Goal: Task Accomplishment & Management: Use online tool/utility

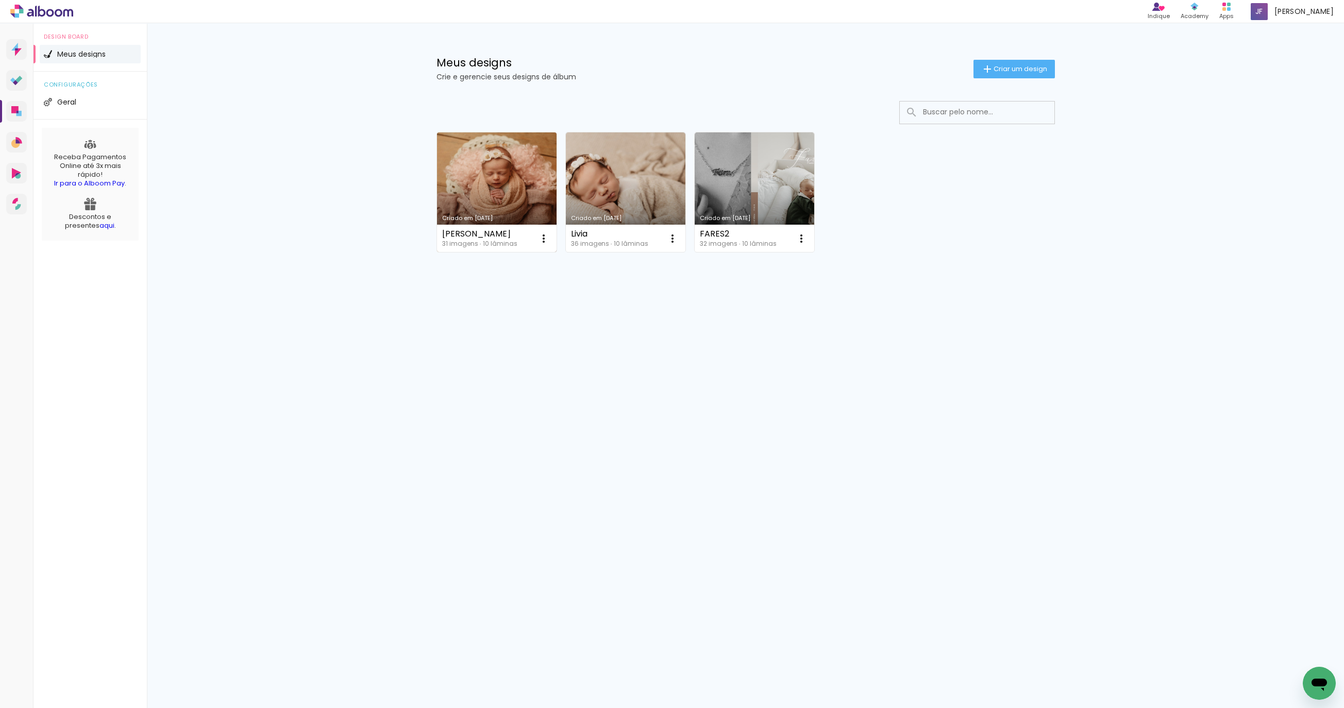
click at [509, 185] on link "Criado em [DATE]" at bounding box center [497, 192] width 120 height 120
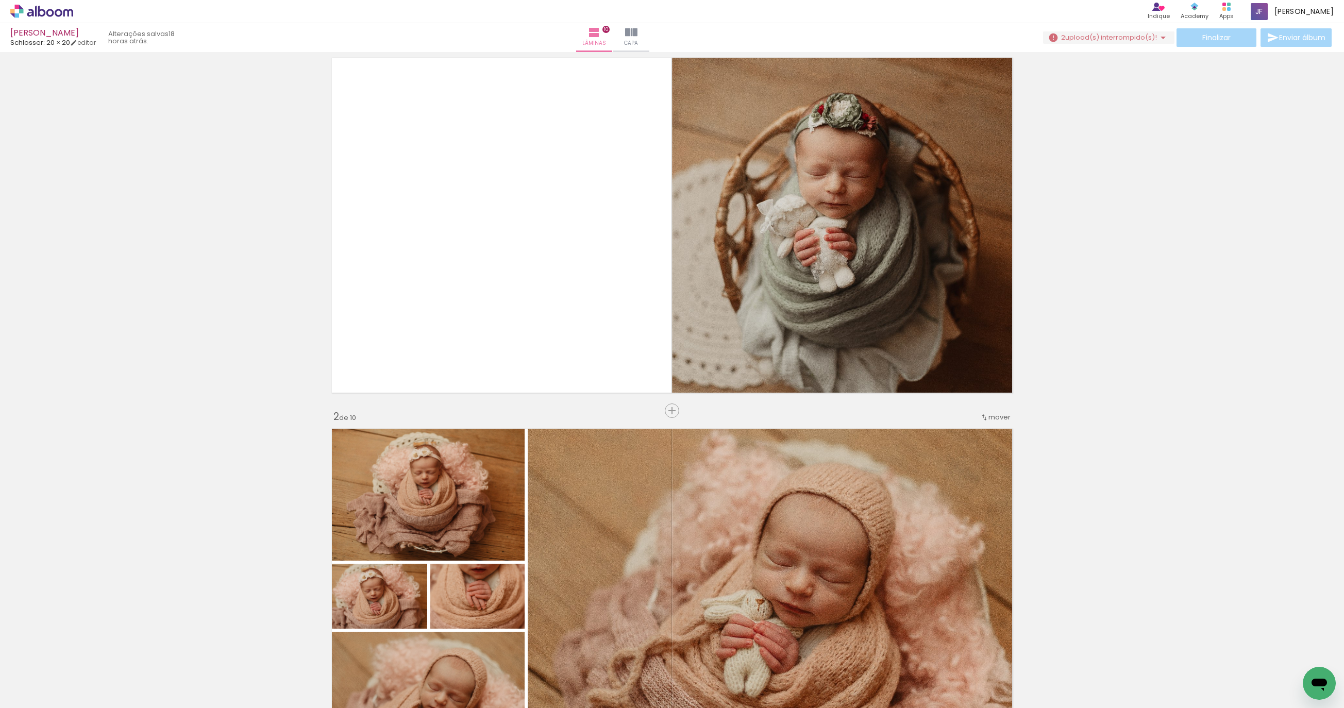
scroll to position [31, 0]
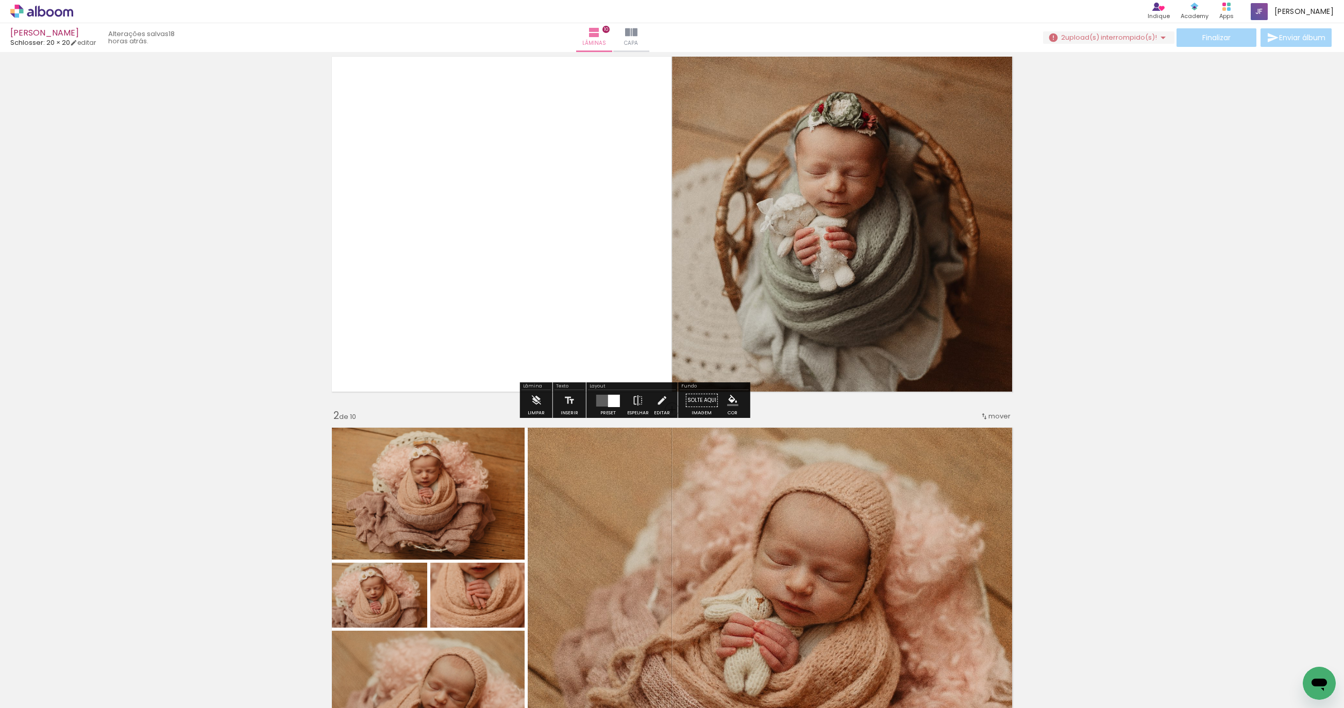
click at [1112, 32] on span "upload(s) interrompido(s)!" at bounding box center [1111, 37] width 92 height 10
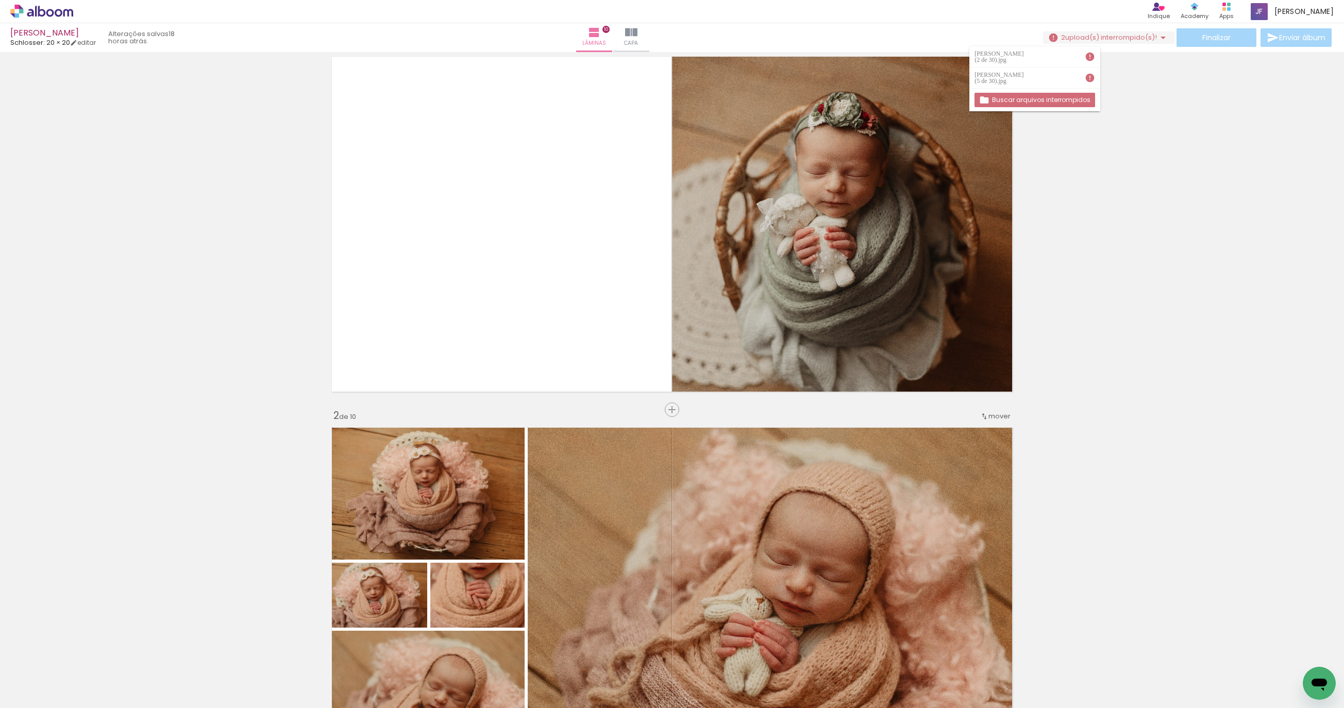
click at [1095, 55] on iron-icon at bounding box center [1090, 57] width 10 height 10
click at [0, 0] on slot "Buscar arquivos interrompidos" at bounding box center [0, 0] width 0 height 0
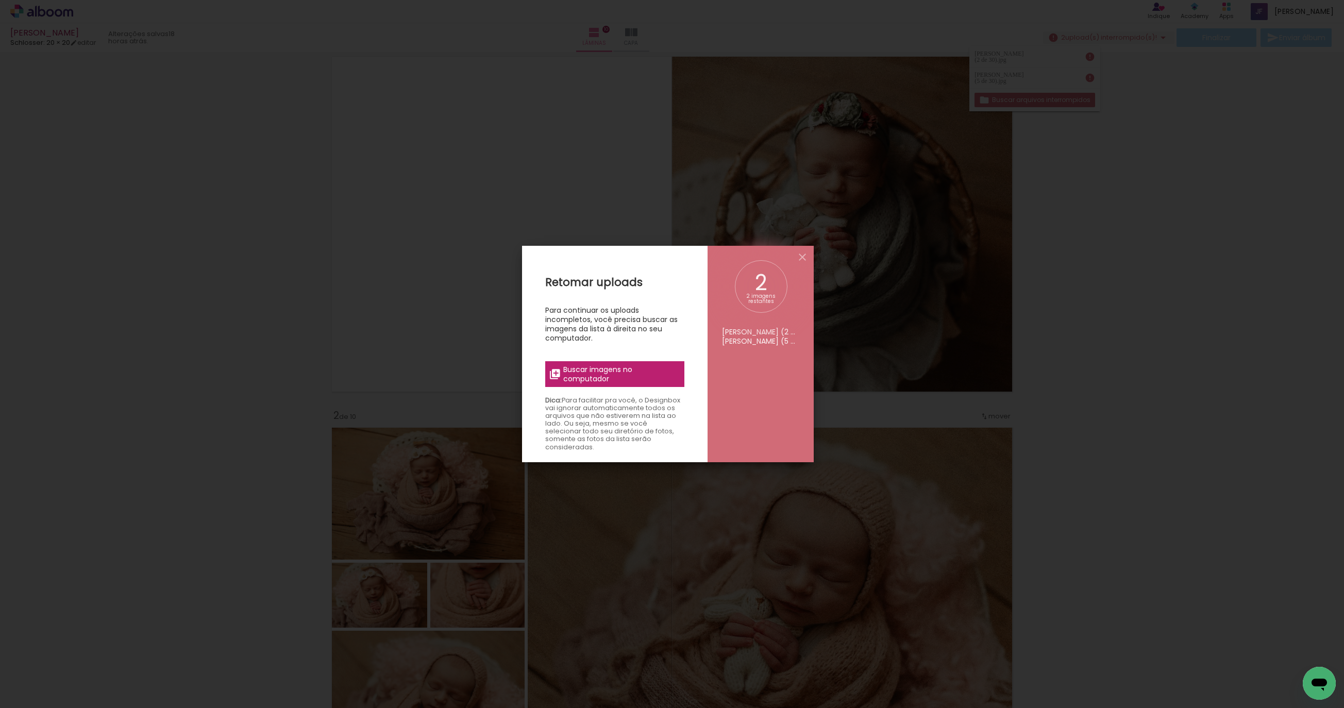
click at [648, 385] on label "Buscar imagens no computador" at bounding box center [614, 374] width 139 height 26
click at [0, 0] on input "file" at bounding box center [0, 0] width 0 height 0
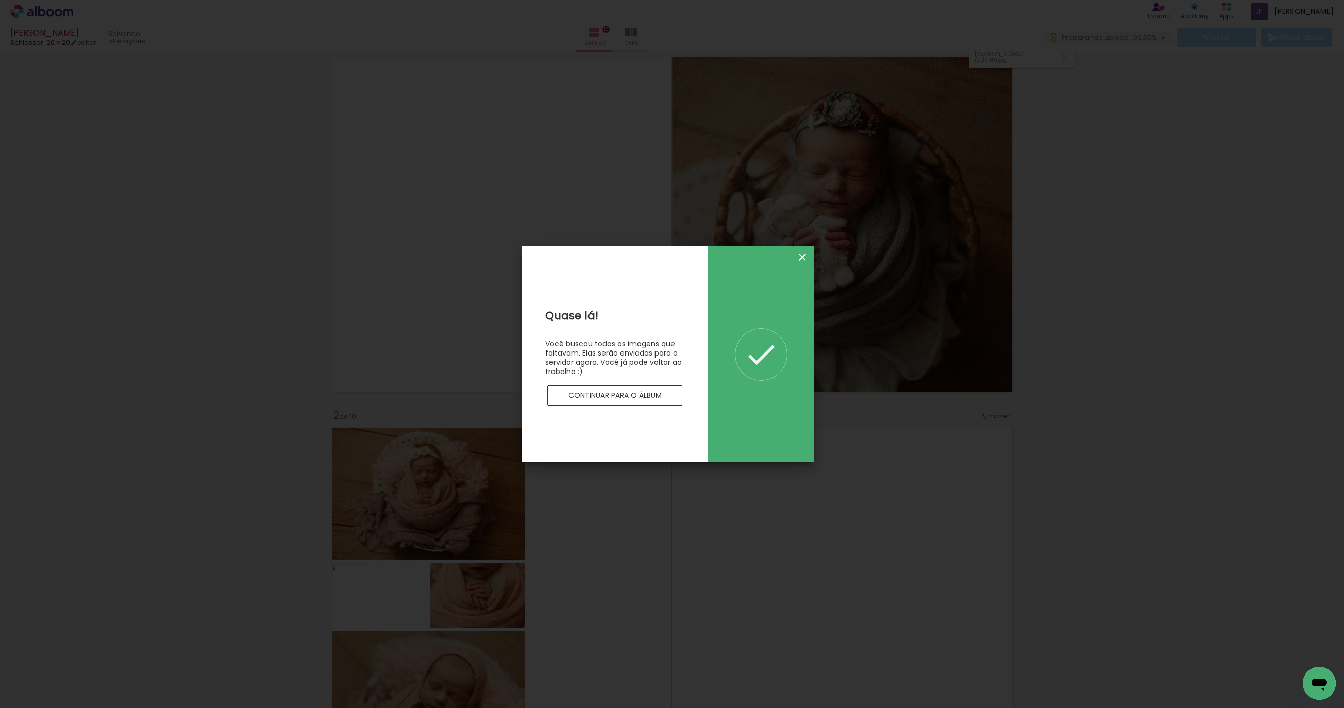
scroll to position [0, 0]
click at [808, 259] on iron-icon at bounding box center [802, 257] width 12 height 12
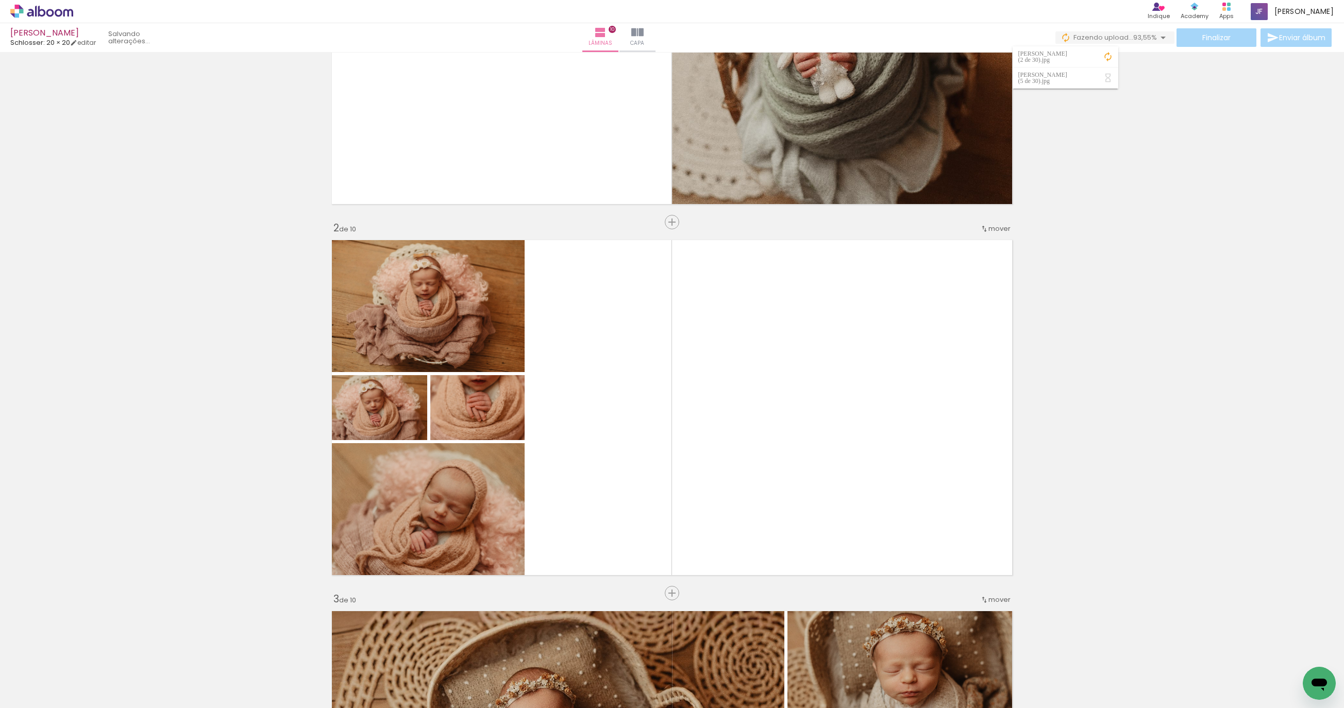
scroll to position [223, 0]
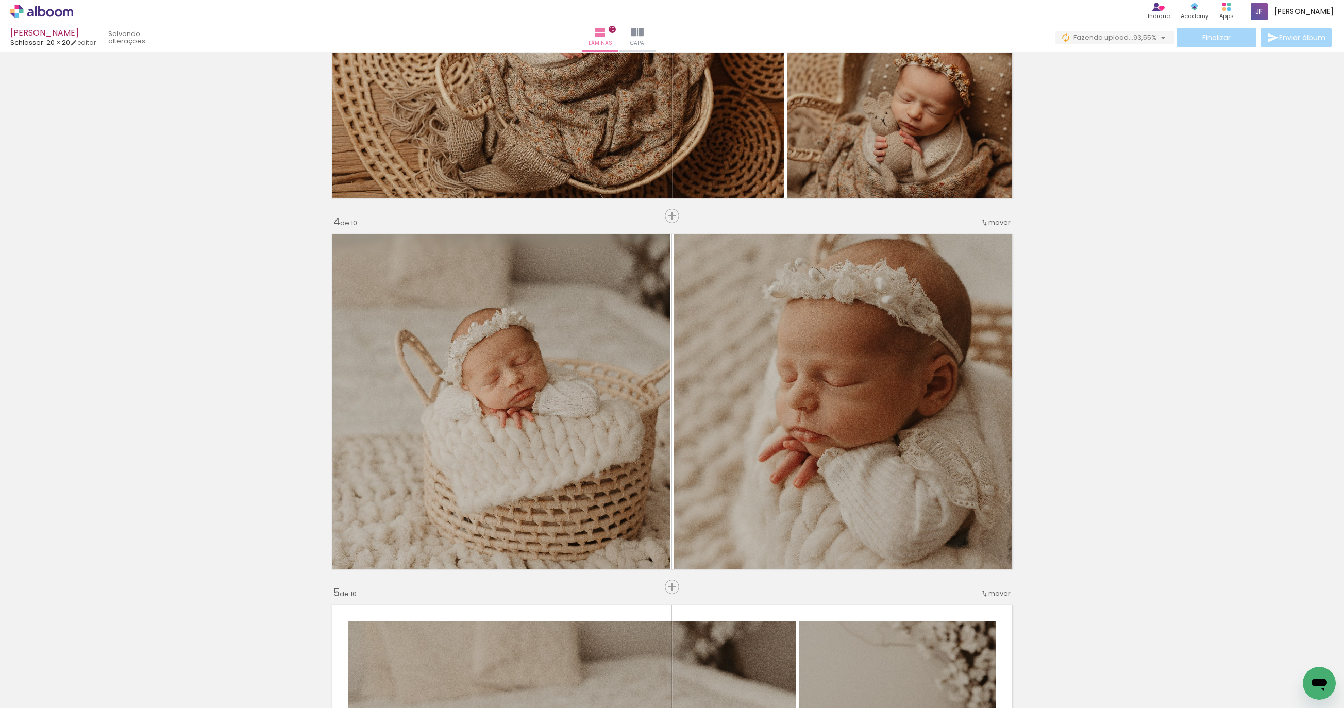
scroll to position [974, 0]
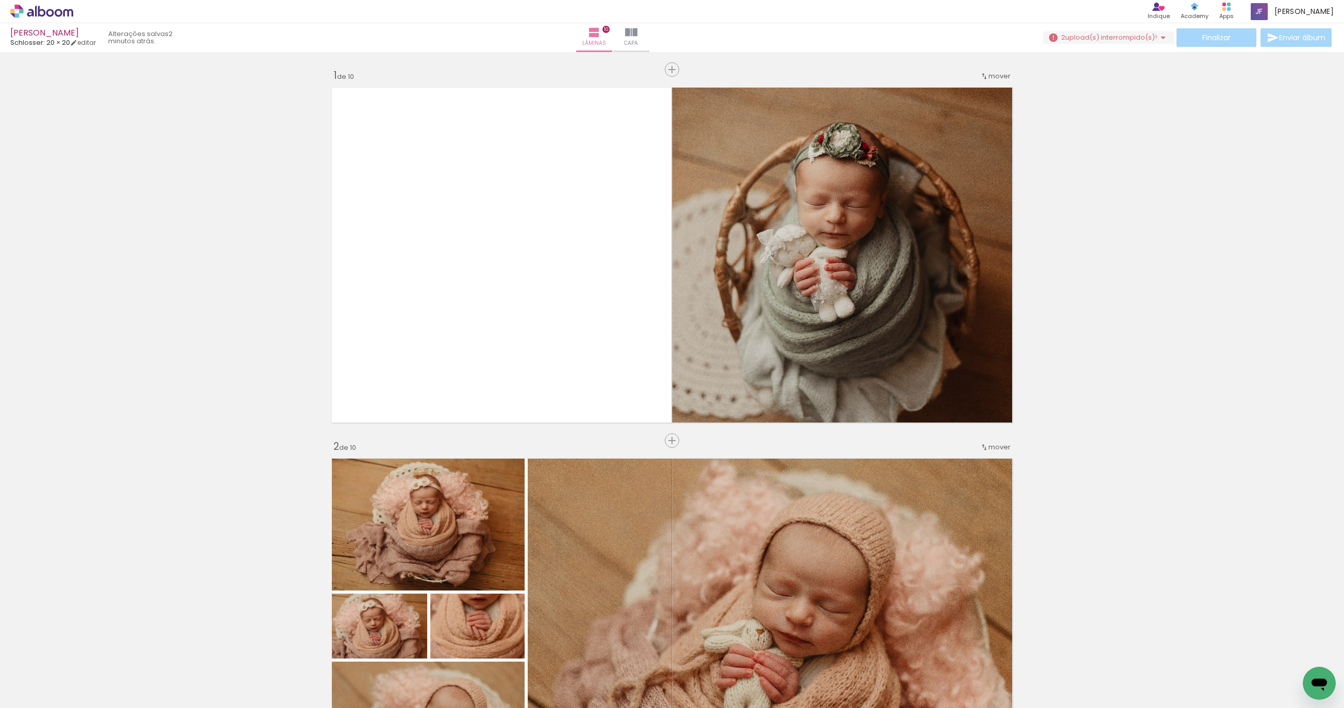
scroll to position [974, 0]
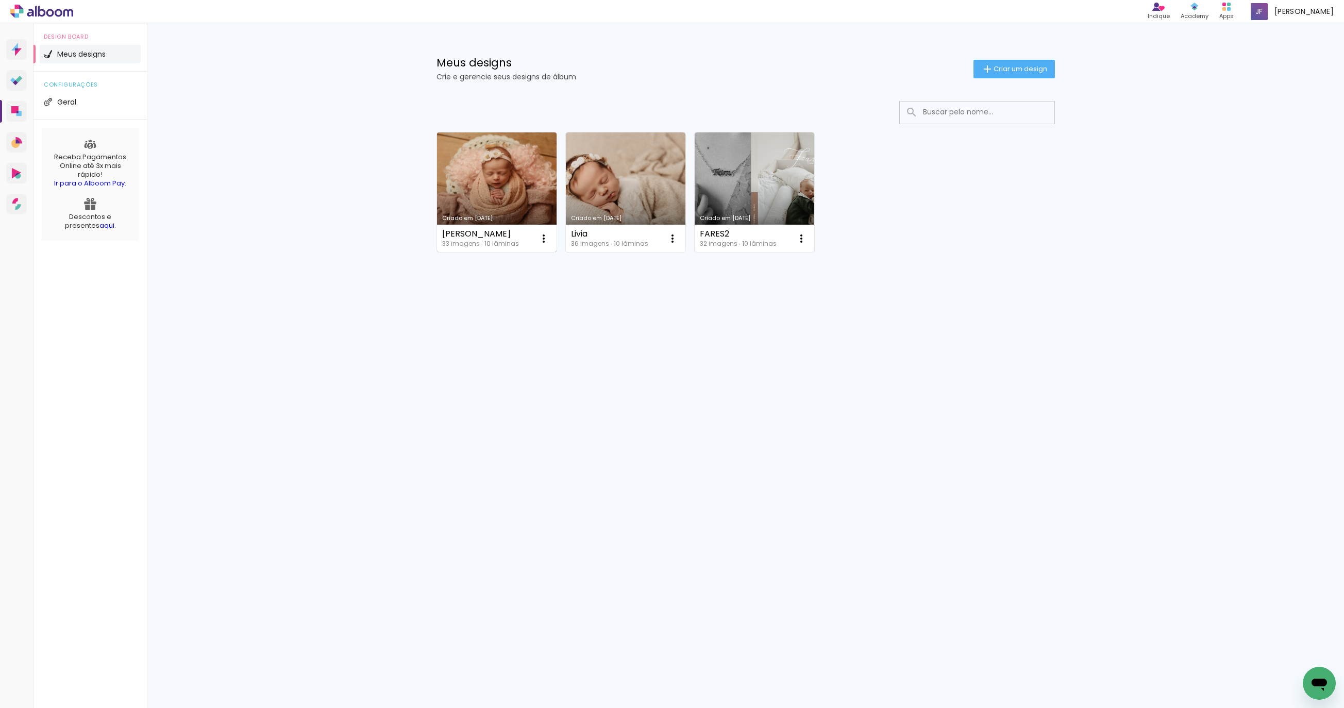
click at [464, 143] on link "Criado em [DATE]" at bounding box center [497, 192] width 120 height 120
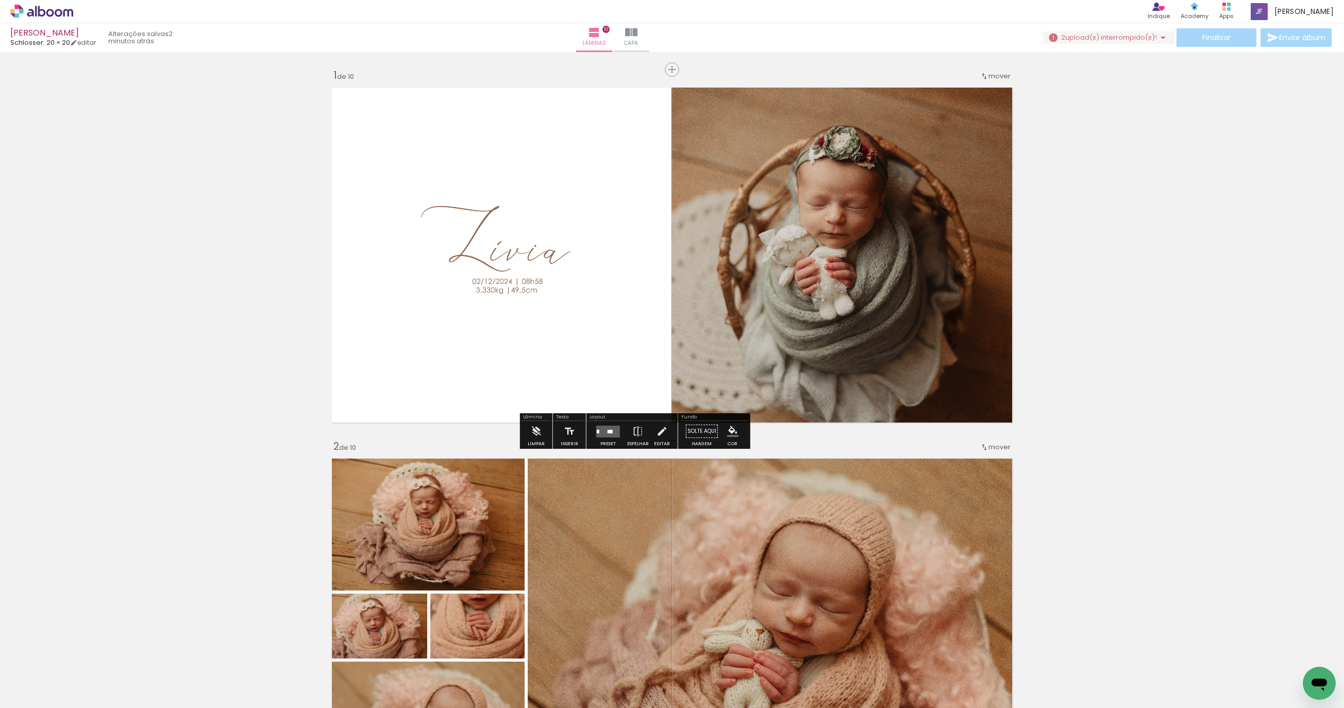
click at [1193, 40] on div "Finalizar Enviar álbum" at bounding box center [1188, 37] width 291 height 19
click at [1065, 33] on span "upload(s) interrompido(s)!" at bounding box center [1111, 37] width 92 height 10
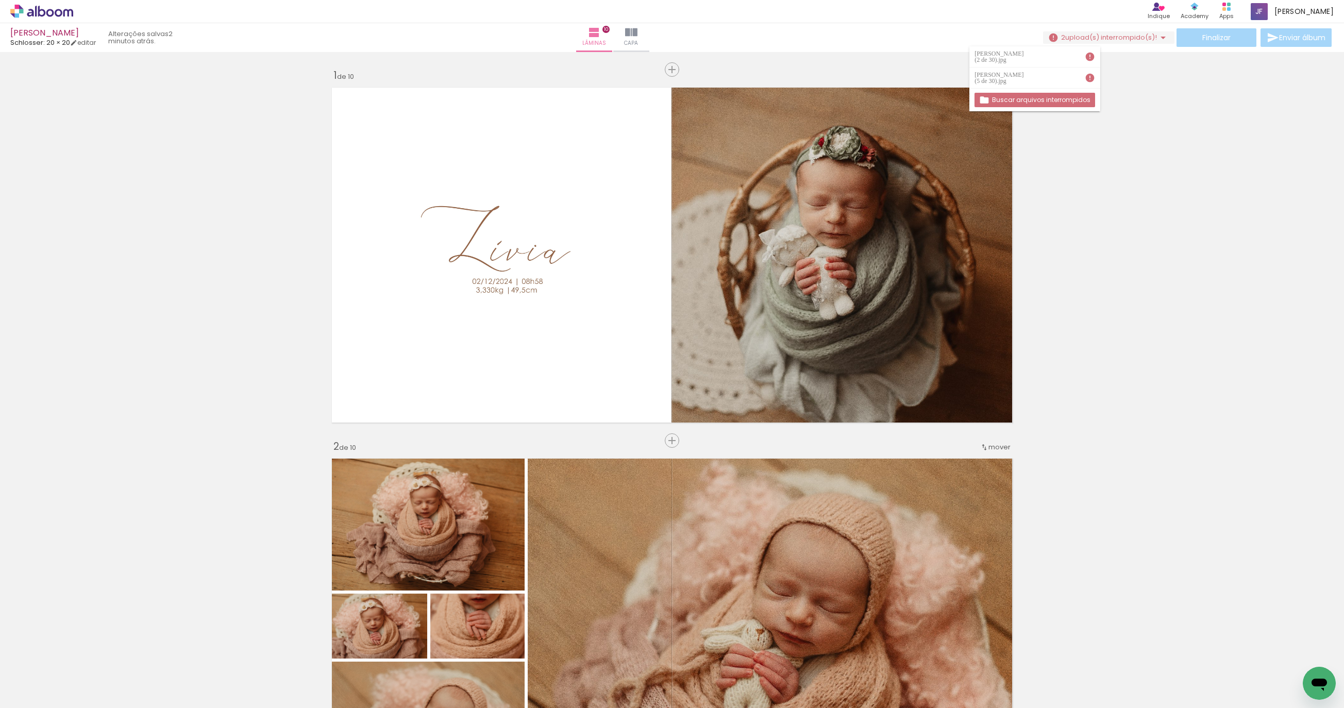
click at [0, 0] on slot "Buscar arquivos interrompidos" at bounding box center [0, 0] width 0 height 0
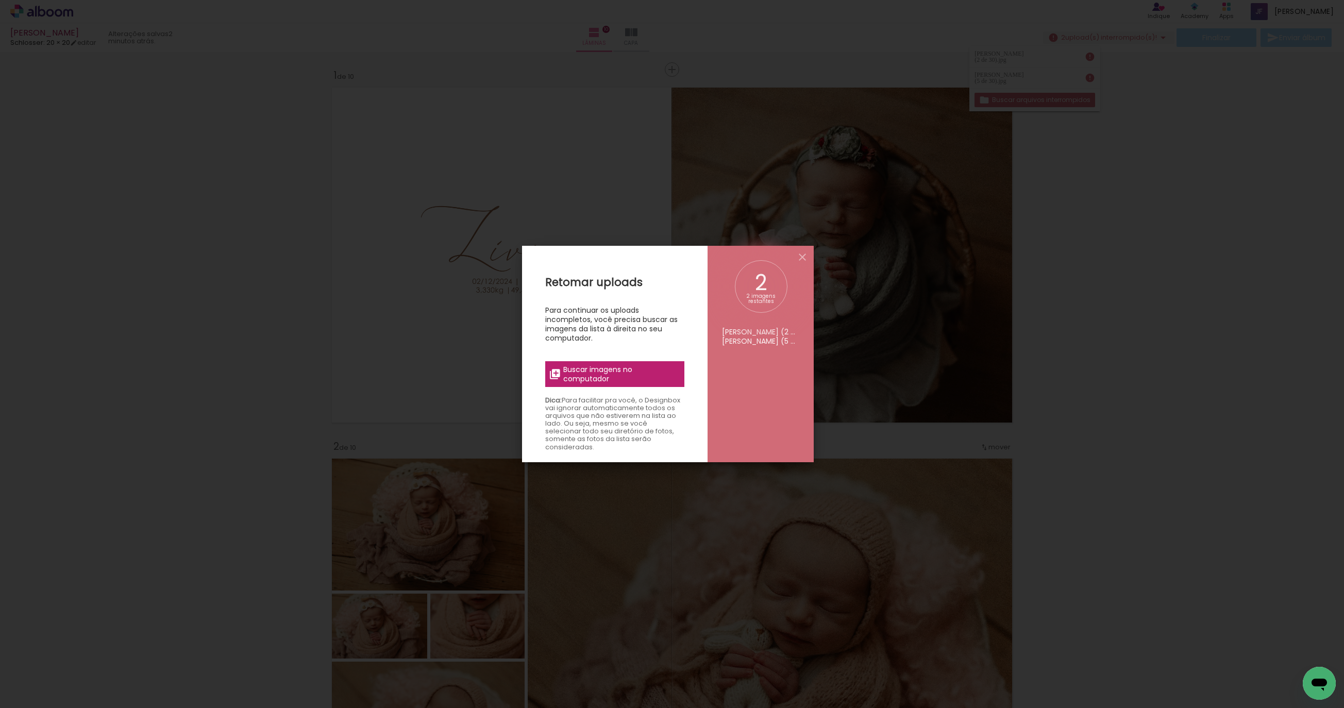
click at [654, 359] on div "Retomar uploads Para continuar os uploads incompletos, você precisa buscar as i…" at bounding box center [614, 600] width 185 height 708
click at [639, 377] on span "Buscar imagens no computador" at bounding box center [620, 374] width 115 height 19
click at [0, 0] on input "file" at bounding box center [0, 0] width 0 height 0
click at [808, 262] on iron-icon at bounding box center [802, 257] width 12 height 12
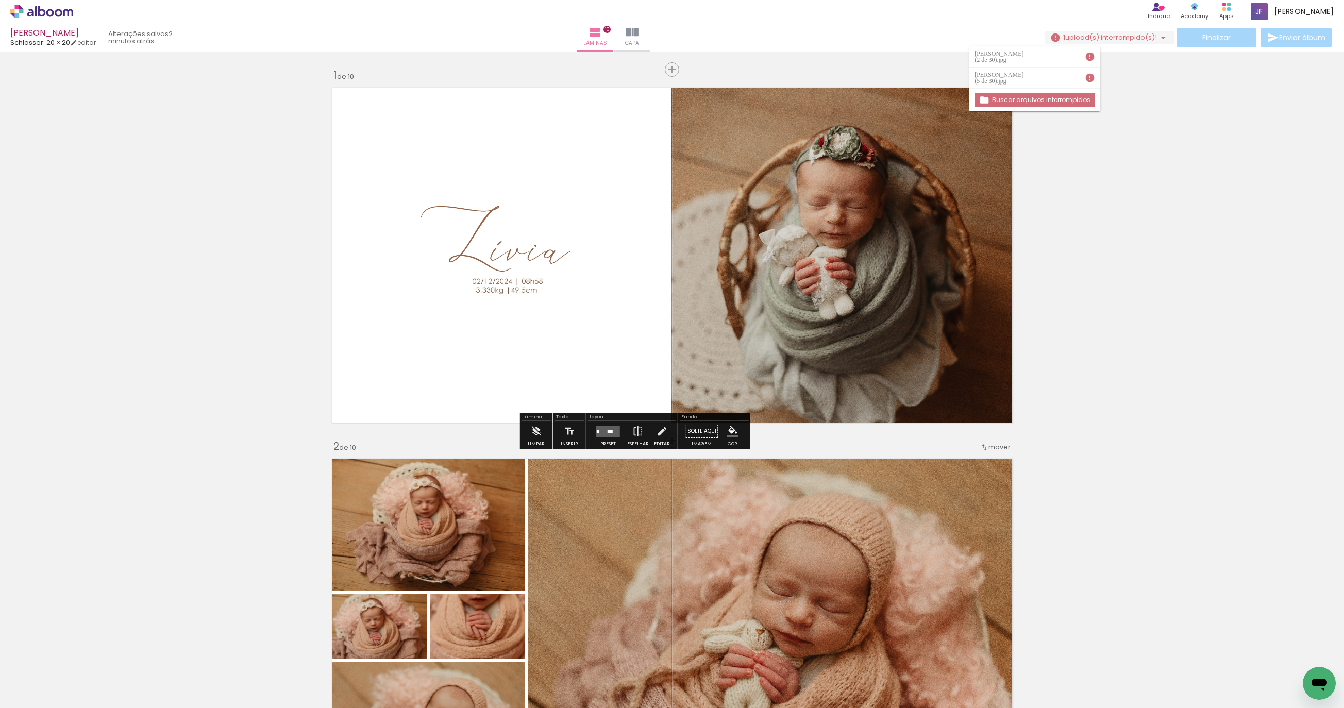
click at [1095, 55] on iron-icon at bounding box center [1090, 57] width 10 height 10
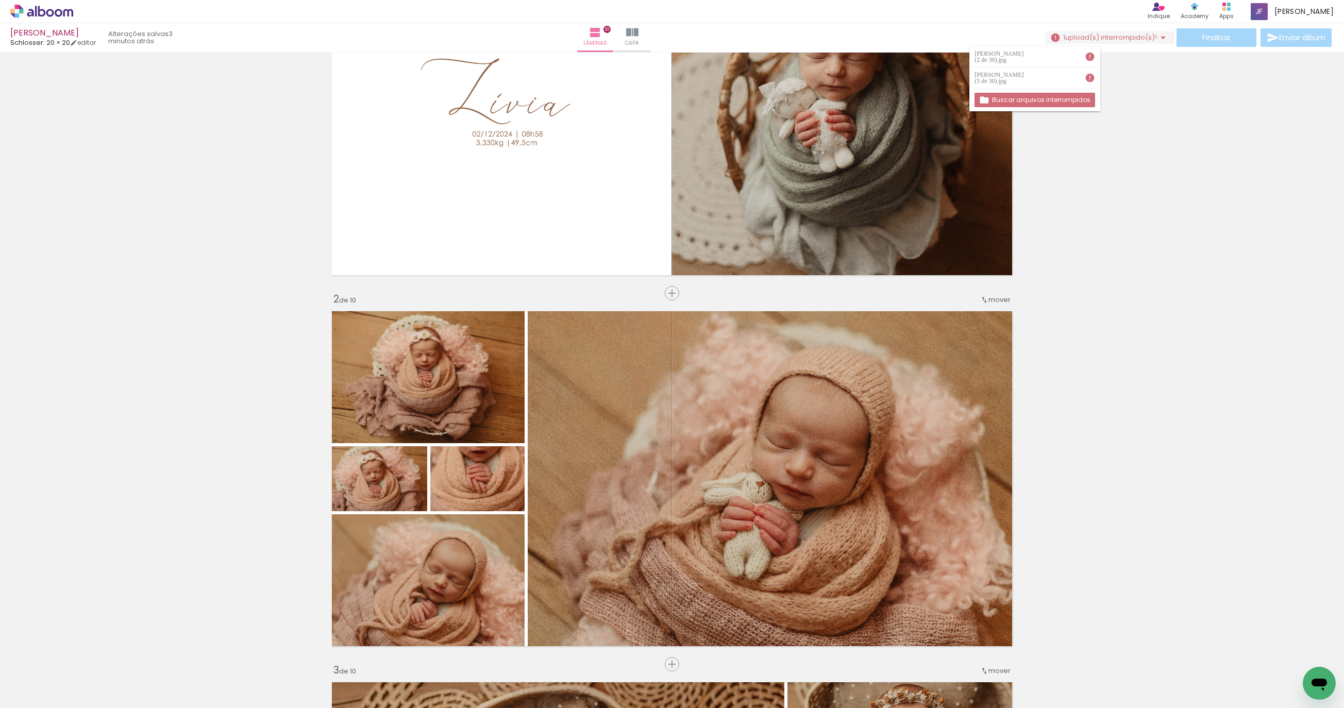
scroll to position [148, 0]
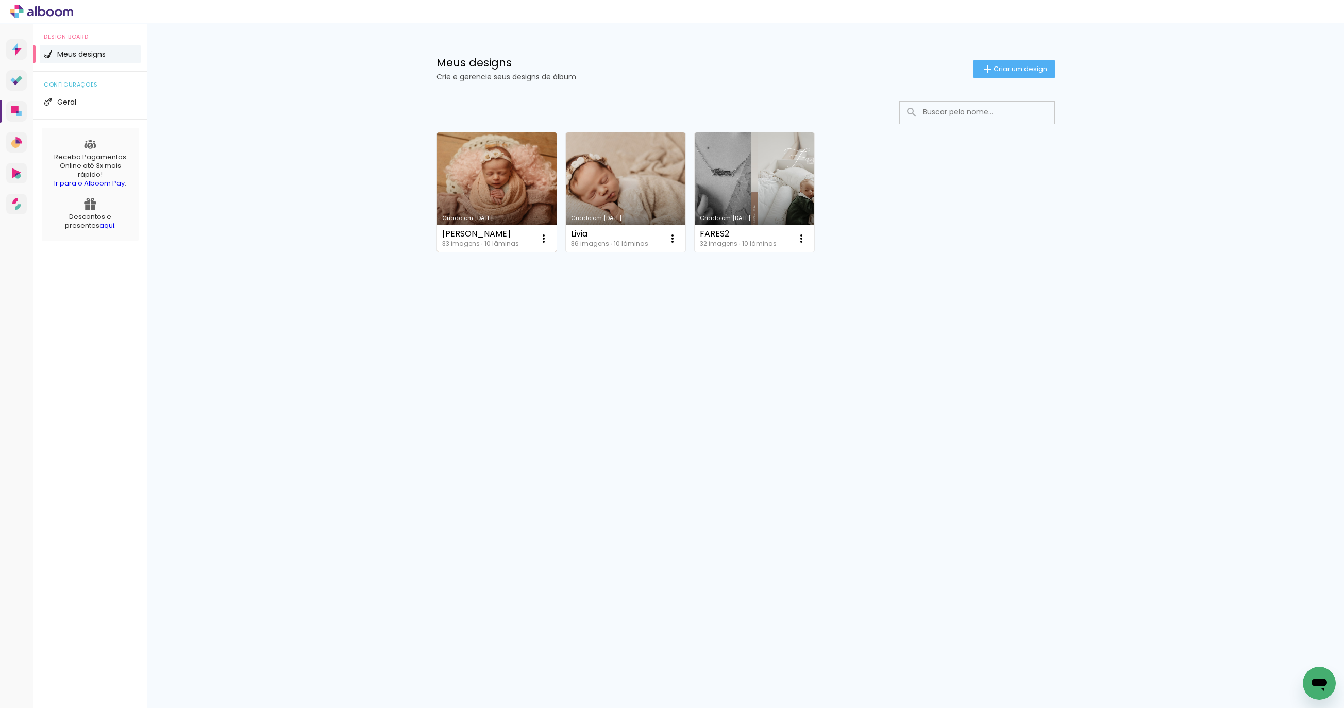
click at [500, 168] on link "Criado em [DATE]" at bounding box center [497, 192] width 120 height 120
click at [528, 170] on link "Criado em [DATE]" at bounding box center [497, 192] width 120 height 120
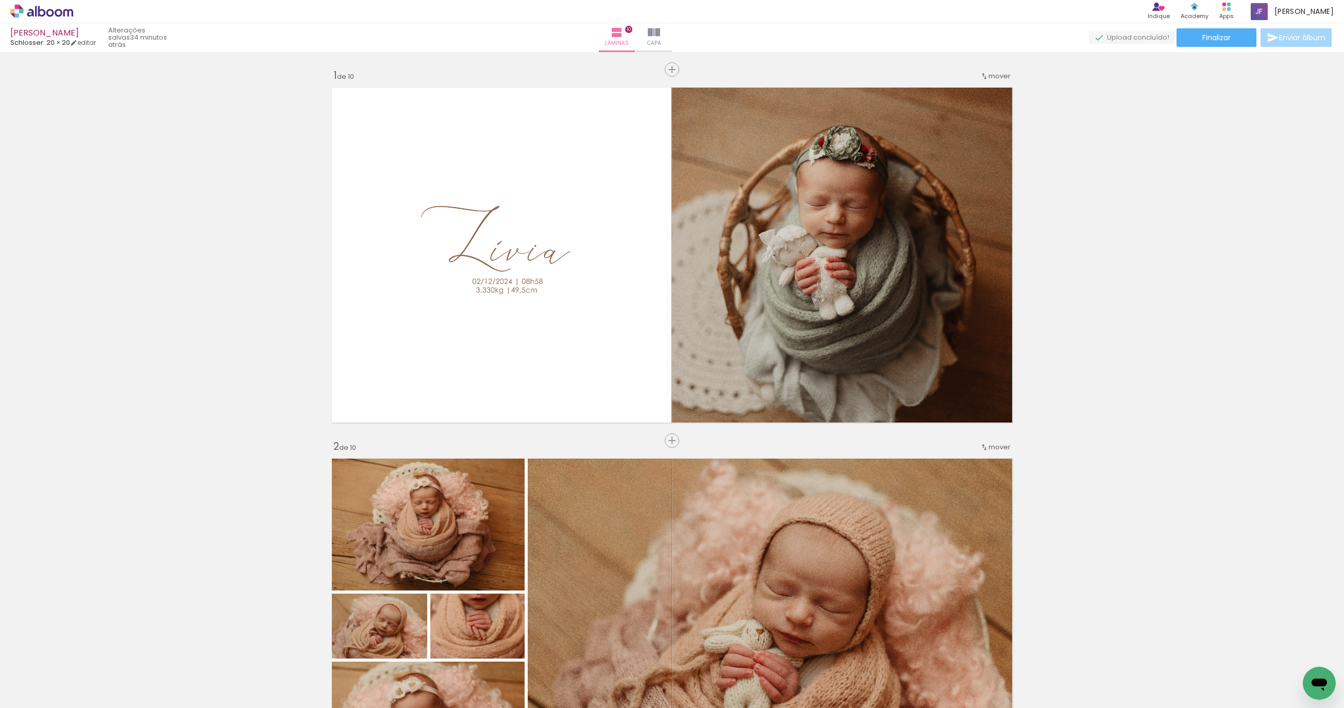
scroll to position [1102, 0]
